Goal: Information Seeking & Learning: Learn about a topic

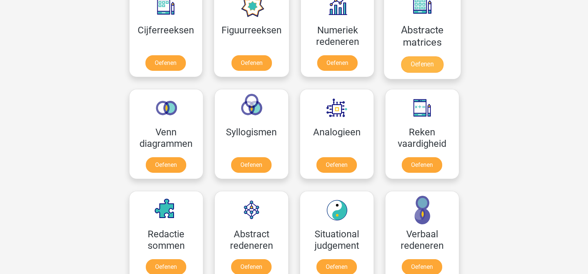
scroll to position [297, 0]
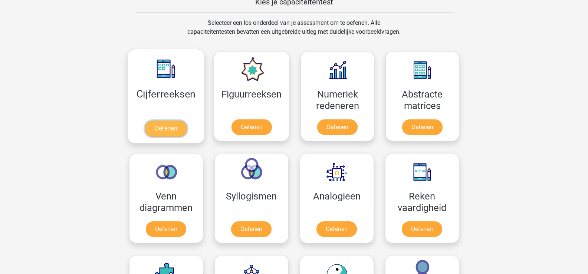
click at [163, 122] on link "Oefenen" at bounding box center [166, 129] width 42 height 16
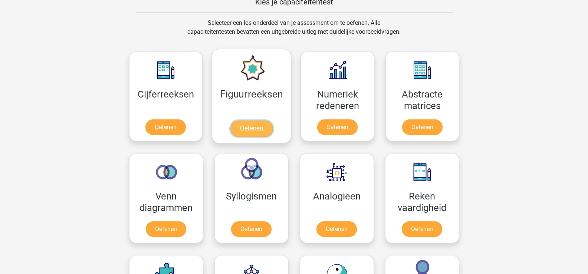
click at [246, 121] on link "Oefenen" at bounding box center [251, 129] width 42 height 16
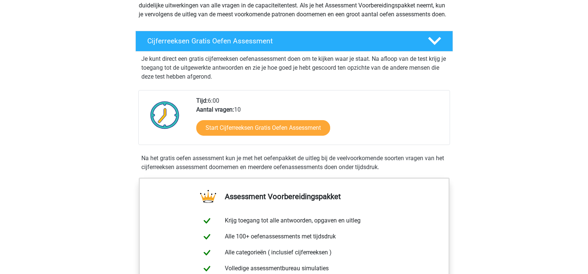
scroll to position [111, 0]
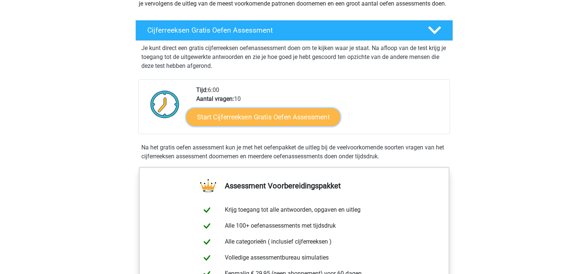
click at [245, 122] on link "Start Cijferreeksen Gratis Oefen Assessment" at bounding box center [263, 117] width 154 height 18
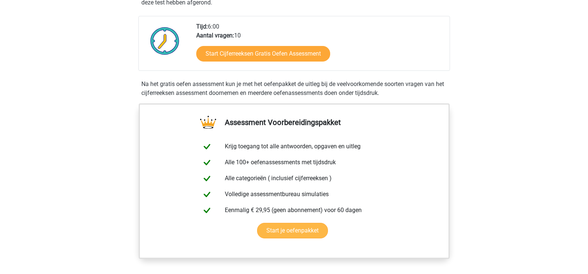
scroll to position [297, 0]
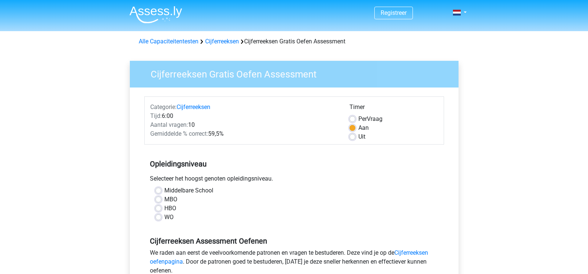
click at [164, 189] on label "Middelbare School" at bounding box center [188, 190] width 49 height 9
click at [158, 189] on input "Middelbare School" at bounding box center [159, 189] width 6 height 7
radio input "true"
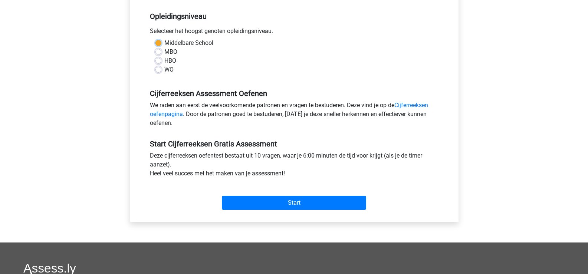
scroll to position [148, 0]
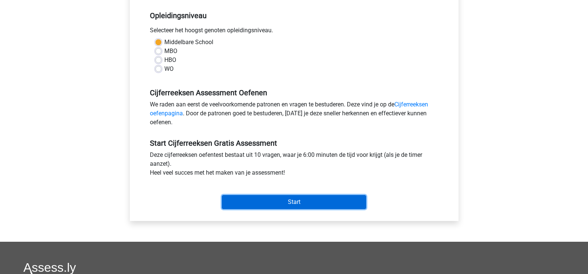
click at [294, 203] on input "Start" at bounding box center [294, 202] width 144 height 14
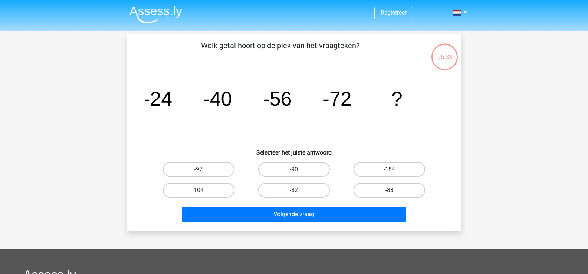
click at [388, 190] on label "-88" at bounding box center [390, 190] width 72 height 15
click at [390, 190] on input "-88" at bounding box center [392, 192] width 5 height 5
radio input "true"
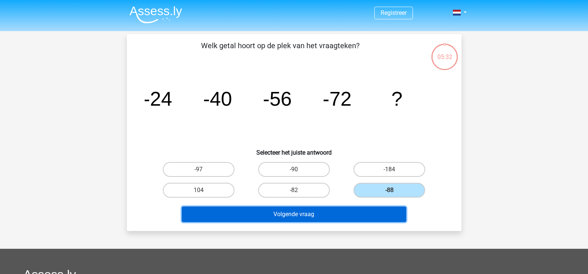
click at [302, 213] on button "Volgende vraag" at bounding box center [294, 215] width 225 height 16
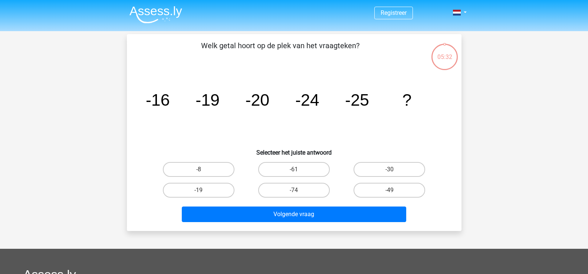
scroll to position [34, 0]
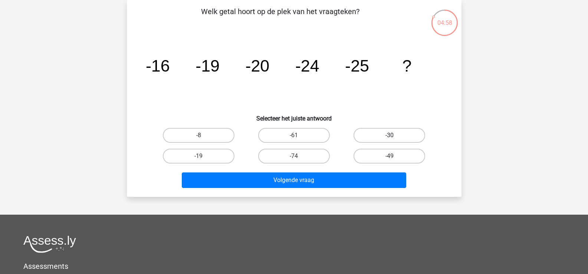
click at [391, 135] on label "-30" at bounding box center [390, 135] width 72 height 15
click at [391, 135] on input "-30" at bounding box center [392, 137] width 5 height 5
radio input "true"
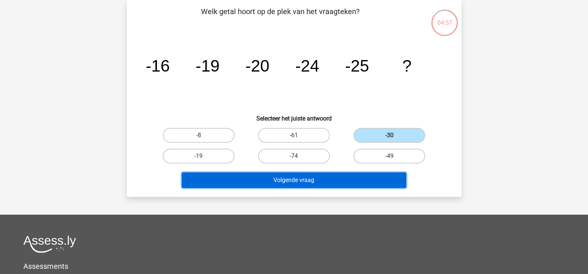
click at [304, 179] on button "Volgende vraag" at bounding box center [294, 181] width 225 height 16
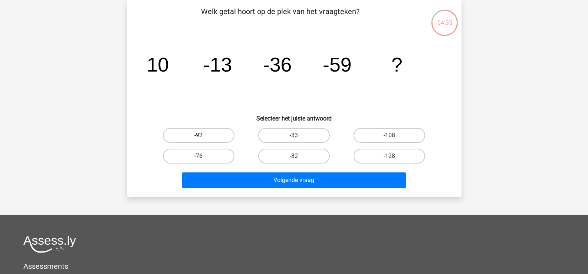
click at [206, 140] on label "-92" at bounding box center [199, 135] width 72 height 15
click at [203, 140] on input "-92" at bounding box center [201, 137] width 5 height 5
radio input "true"
click at [283, 150] on label "-82" at bounding box center [294, 156] width 72 height 15
click at [294, 156] on input "-82" at bounding box center [296, 158] width 5 height 5
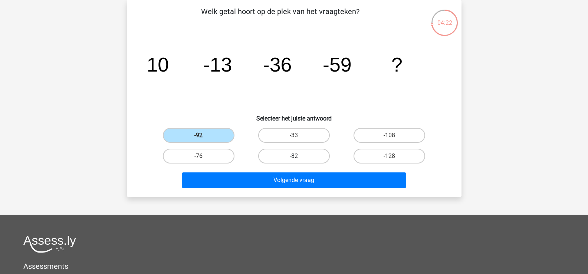
radio input "true"
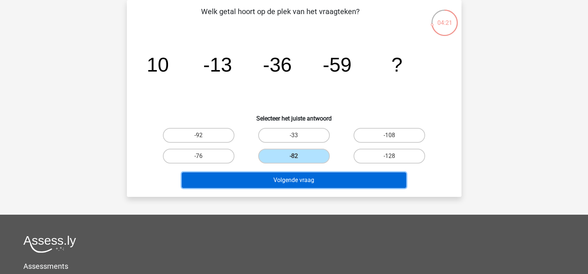
click at [317, 182] on button "Volgende vraag" at bounding box center [294, 181] width 225 height 16
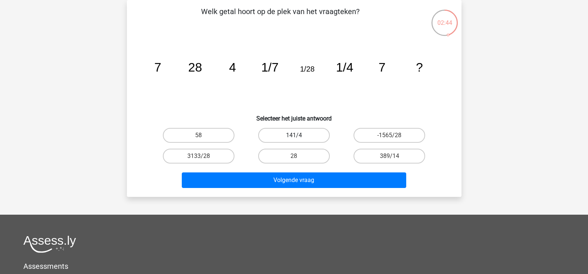
click at [290, 137] on label "141/4" at bounding box center [294, 135] width 72 height 15
click at [294, 137] on input "141/4" at bounding box center [296, 137] width 5 height 5
radio input "true"
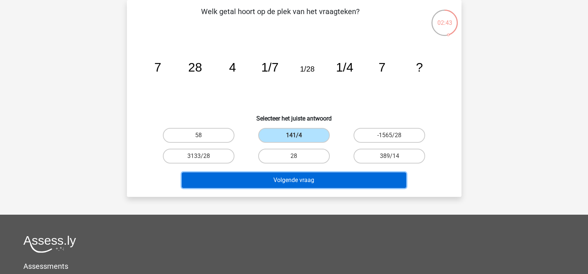
click at [303, 182] on button "Volgende vraag" at bounding box center [294, 181] width 225 height 16
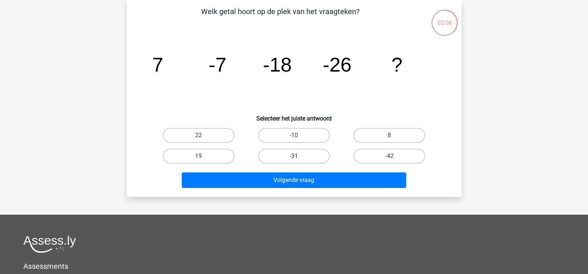
click at [292, 156] on label "-31" at bounding box center [294, 156] width 72 height 15
click at [294, 156] on input "-31" at bounding box center [296, 158] width 5 height 5
radio input "true"
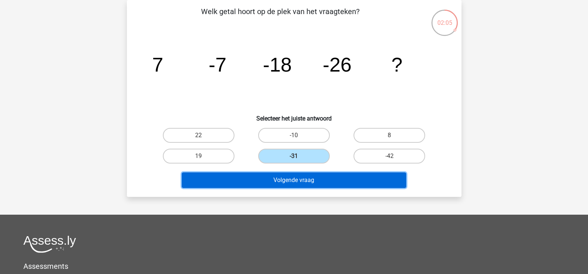
click at [292, 180] on button "Volgende vraag" at bounding box center [294, 181] width 225 height 16
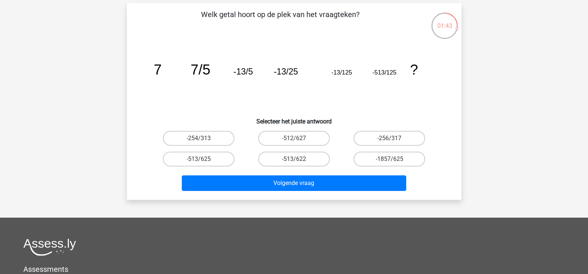
scroll to position [74, 0]
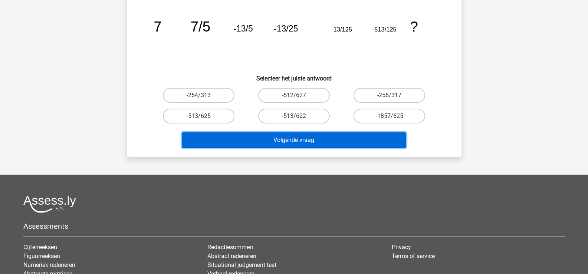
click at [289, 143] on button "Volgende vraag" at bounding box center [294, 141] width 225 height 16
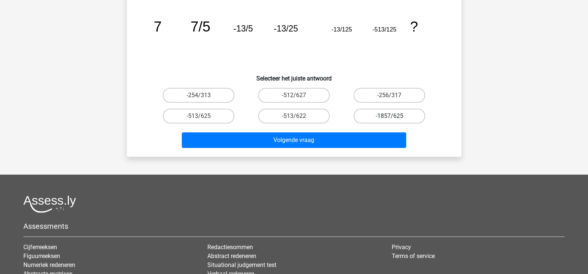
click at [397, 112] on label "-1857/625" at bounding box center [390, 116] width 72 height 15
click at [395, 116] on input "-1857/625" at bounding box center [392, 118] width 5 height 5
radio input "true"
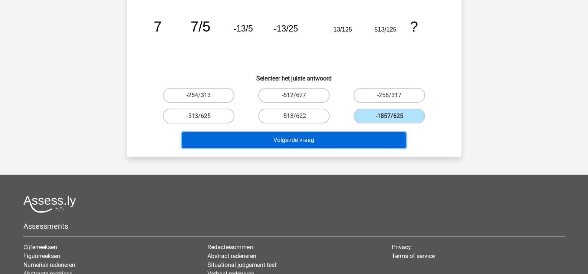
click at [318, 144] on button "Volgende vraag" at bounding box center [294, 141] width 225 height 16
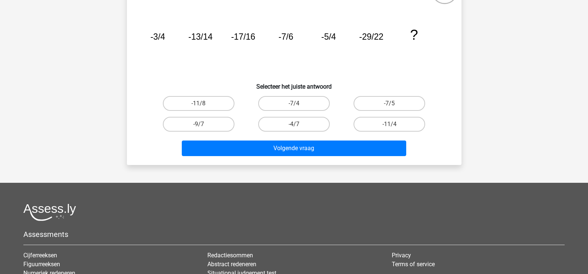
scroll to position [0, 0]
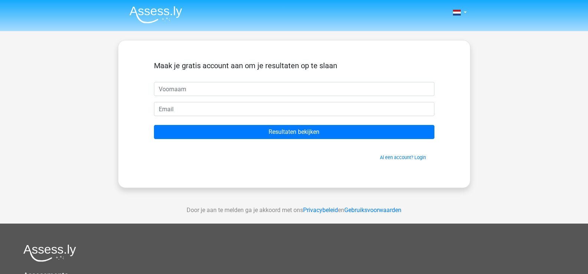
click at [203, 88] on input "text" at bounding box center [294, 89] width 281 height 14
type input "[PERSON_NAME]"
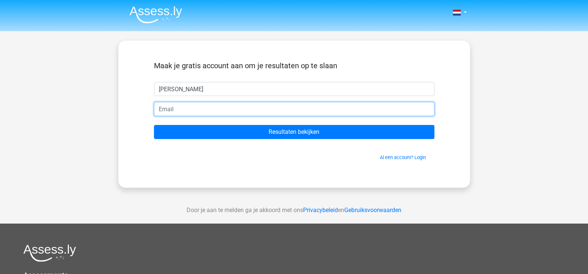
click at [181, 105] on input "email" at bounding box center [294, 109] width 281 height 14
type input "davidverhaegen1982@gmail.com"
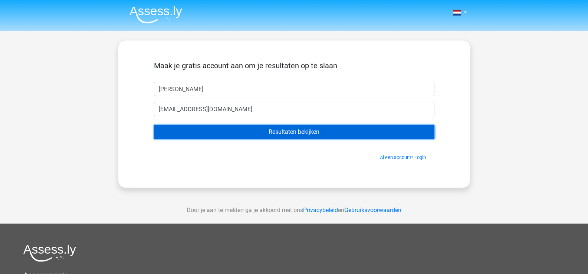
click at [293, 132] on input "Resultaten bekijken" at bounding box center [294, 132] width 281 height 14
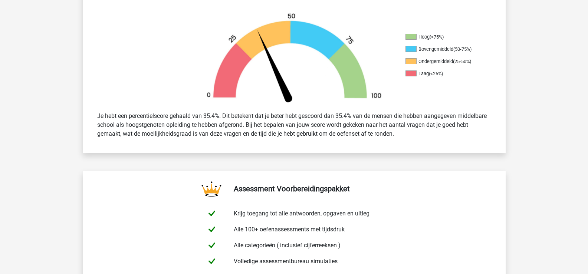
scroll to position [223, 0]
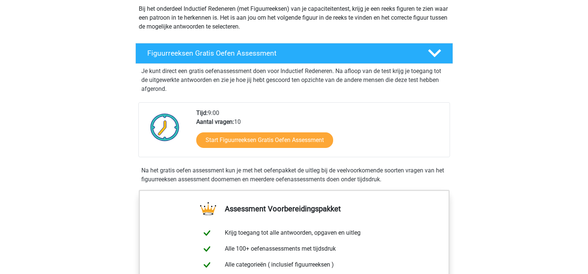
scroll to position [111, 0]
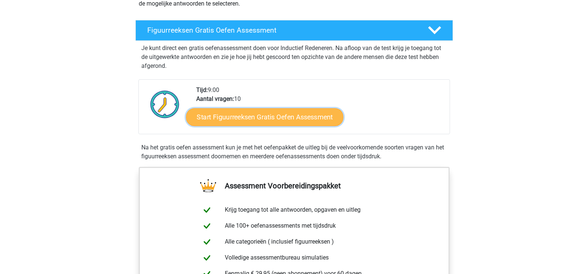
click at [264, 121] on link "Start Figuurreeksen Gratis Oefen Assessment" at bounding box center [264, 117] width 157 height 18
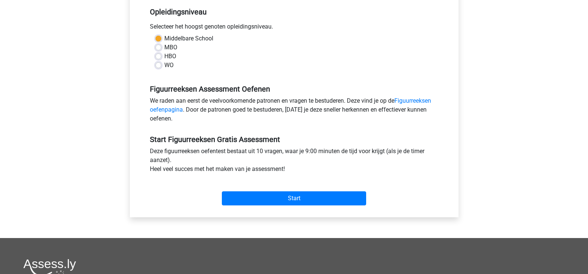
scroll to position [148, 0]
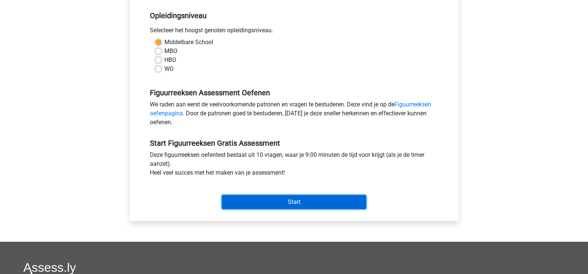
click at [305, 197] on input "Start" at bounding box center [294, 202] width 144 height 14
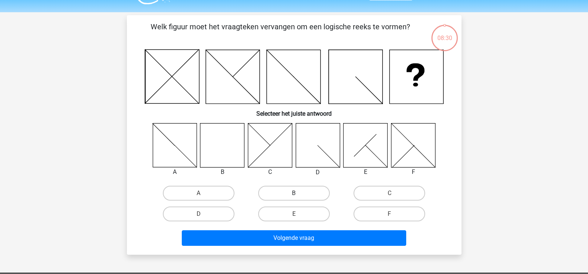
scroll to position [37, 0]
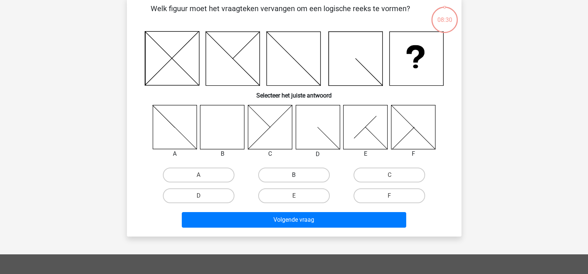
click at [295, 170] on label "B" at bounding box center [294, 175] width 72 height 15
click at [295, 175] on input "B" at bounding box center [296, 177] width 5 height 5
radio input "true"
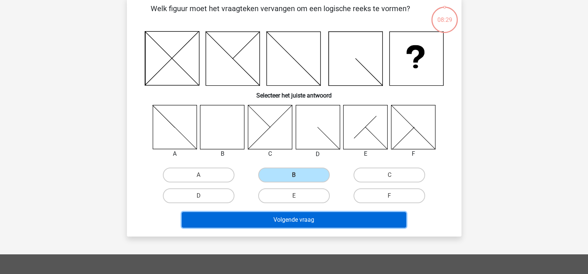
click at [302, 223] on button "Volgende vraag" at bounding box center [294, 220] width 225 height 16
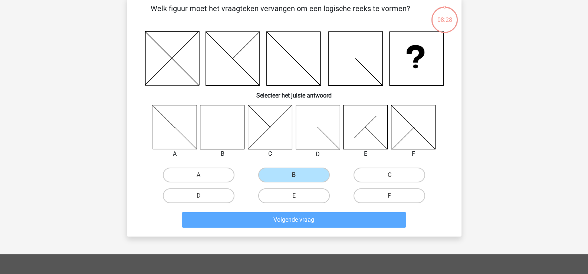
scroll to position [34, 0]
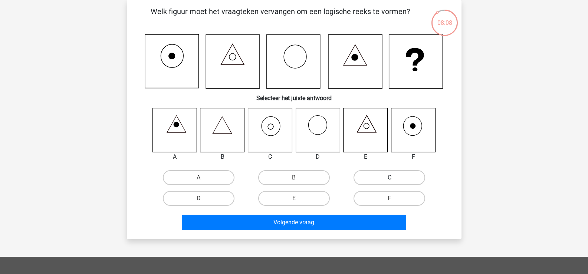
click at [387, 173] on label "C" at bounding box center [390, 177] width 72 height 15
click at [390, 178] on input "C" at bounding box center [392, 180] width 5 height 5
radio input "true"
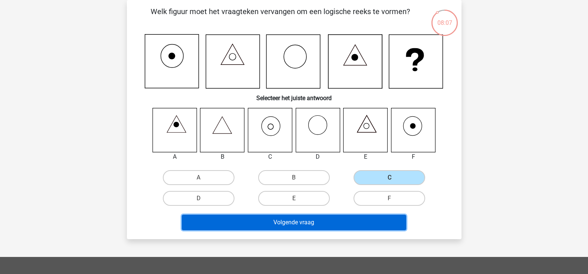
click at [294, 226] on button "Volgende vraag" at bounding box center [294, 223] width 225 height 16
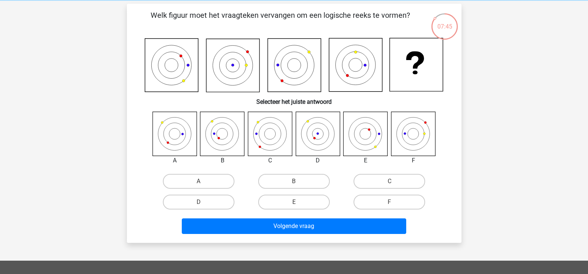
scroll to position [27, 0]
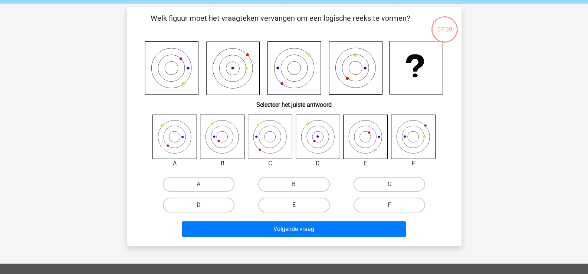
drag, startPoint x: 296, startPoint y: 180, endPoint x: 301, endPoint y: 241, distance: 60.8
click at [296, 182] on label "B" at bounding box center [294, 184] width 72 height 15
click at [296, 184] on input "B" at bounding box center [296, 186] width 5 height 5
radio input "true"
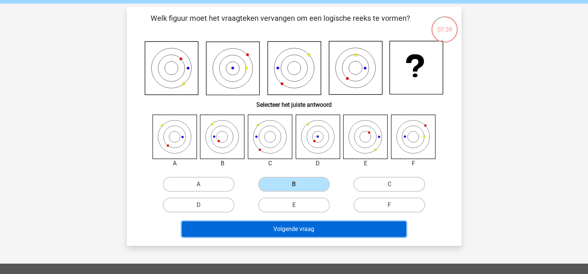
click at [300, 229] on button "Volgende vraag" at bounding box center [294, 230] width 225 height 16
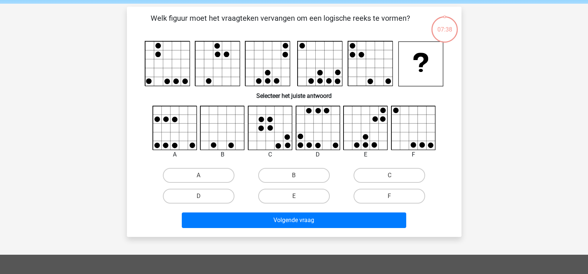
scroll to position [34, 0]
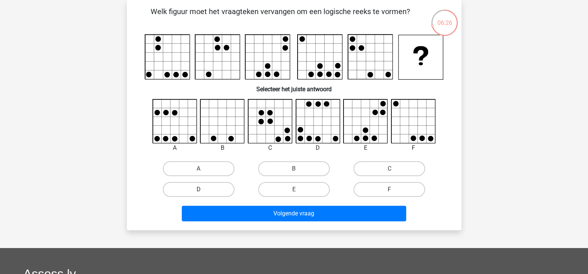
click at [206, 187] on label "D" at bounding box center [199, 189] width 72 height 15
click at [203, 190] on input "D" at bounding box center [201, 192] width 5 height 5
radio input "true"
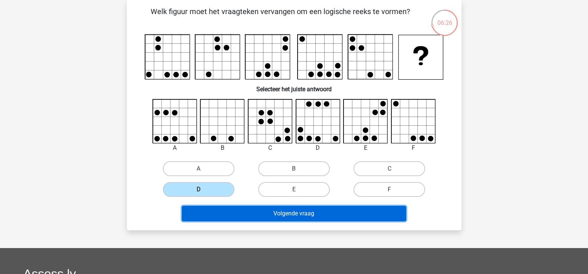
click at [296, 220] on button "Volgende vraag" at bounding box center [294, 214] width 225 height 16
